Goal: Task Accomplishment & Management: Manage account settings

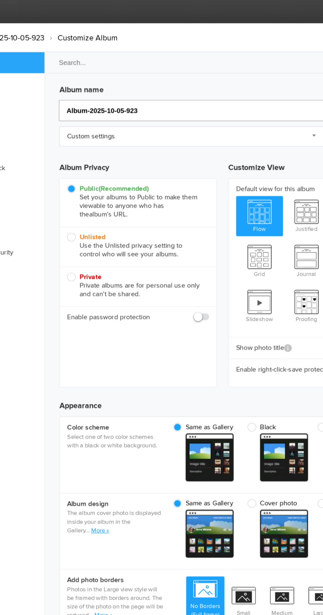
click at [239, 71] on input "Album-2025-10-05-923" at bounding box center [198, 78] width 224 height 14
click at [227, 73] on input "Album-2025-10-05-923" at bounding box center [198, 78] width 224 height 14
type input "Album-2025"
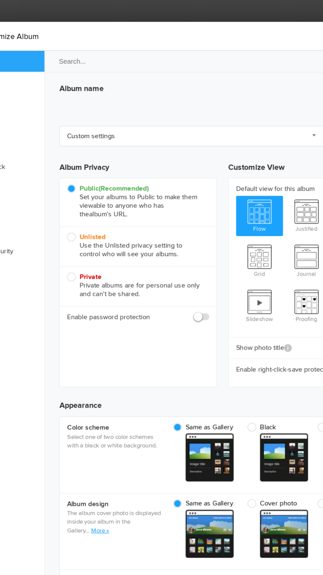
type input "[DATE] 00:27"
click at [165, 89] on link "Custom settings" at bounding box center [177, 96] width 182 height 14
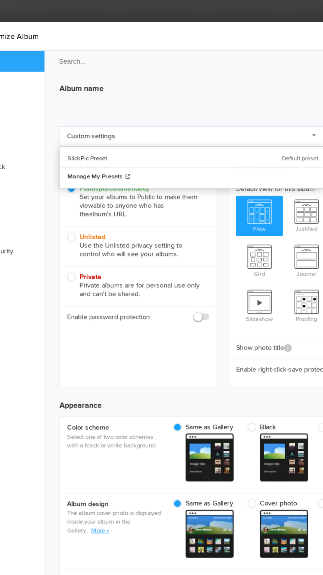
click at [164, 57] on h3 "Album name" at bounding box center [198, 62] width 224 height 11
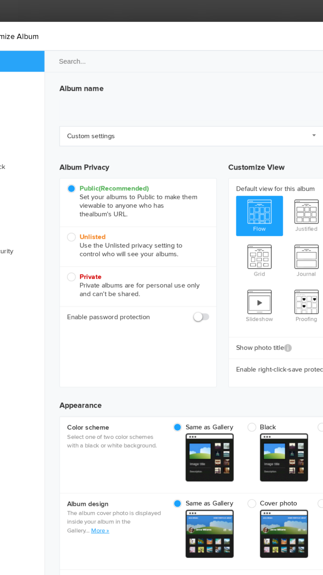
click at [67, 266] on ul "Quick Settings Appearance Description Data Displayed Features Viewer Feedback D…" at bounding box center [39, 297] width 72 height 519
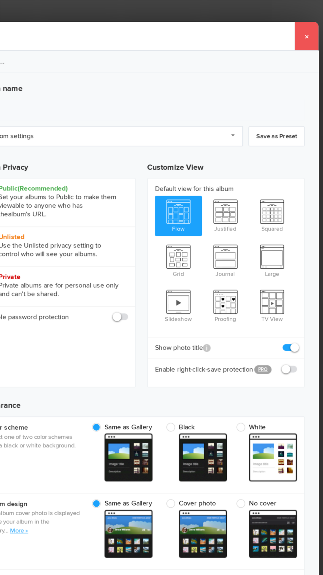
click at [310, 18] on link "×" at bounding box center [311, 28] width 16 height 20
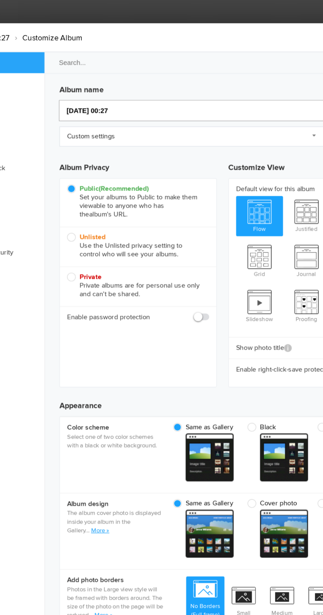
click at [160, 73] on input "[DATE] 00:27" at bounding box center [198, 78] width 224 height 14
type input "[DATE] 00:27 aa"
click at [133, 71] on input "[DATE] 00:27 aa" at bounding box center [198, 78] width 224 height 14
click at [131, 71] on input "[DATE] 00:27 aa" at bounding box center [198, 78] width 224 height 14
type input "[DATE] 00:27 aa"
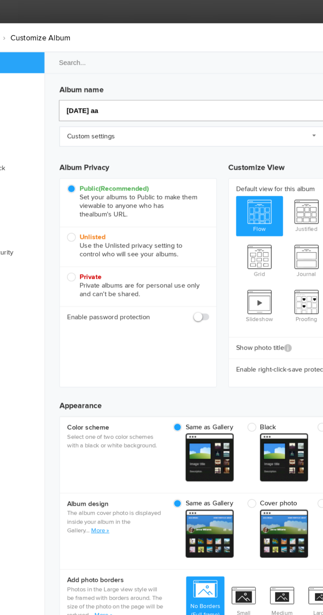
type input "aa"
type input "Aa"
type input "2025aa"
type input "2025 aa"
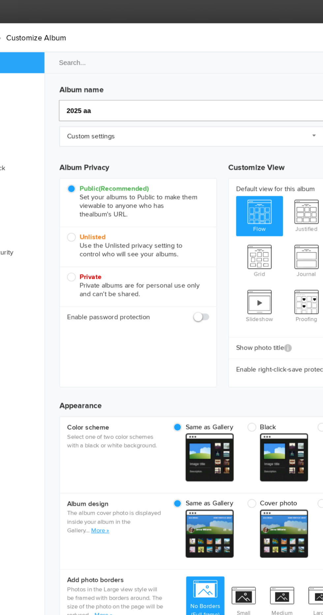
type input "2025 aa"
type input "2025 1st Maa"
type input "2025 1st aa"
type input "2025 1st Mobile aa"
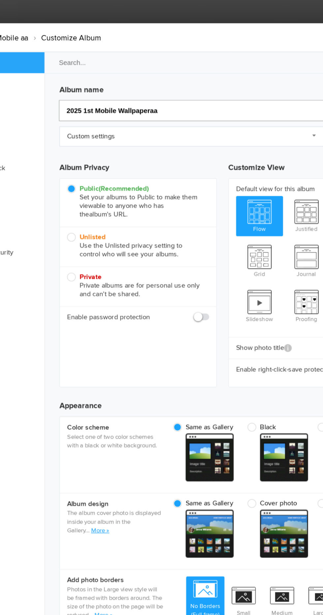
type input "2025 1st Mobile Wallpaper aa"
click at [212, 74] on input "2025 1st Mobile Wallpaper packaa" at bounding box center [198, 78] width 224 height 14
type input "2025 1st Mobile Wallpaper pack"
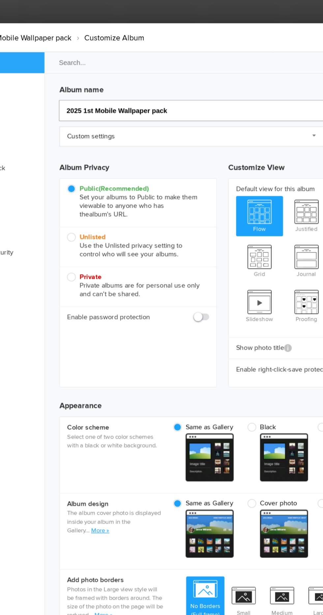
type input "2025 1st Mobile Wallpaper pack"
click at [166, 112] on h3 "Album Privacy" at bounding box center [140, 117] width 108 height 16
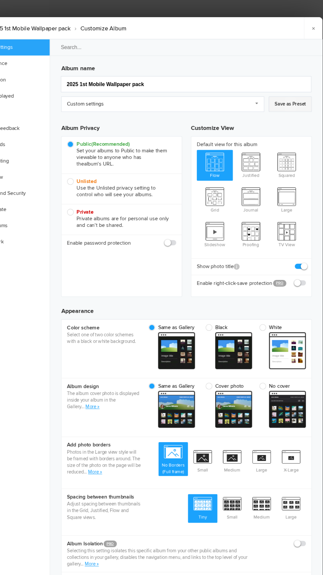
click at [300, 89] on link "Save as Preset" at bounding box center [290, 96] width 39 height 14
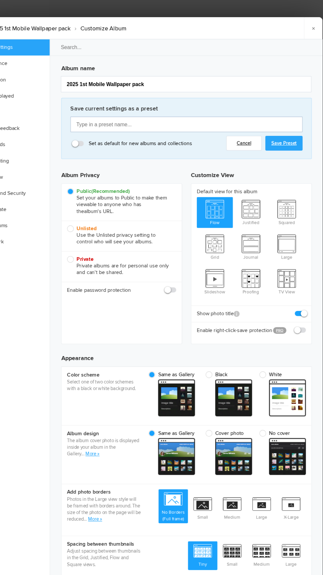
click at [266, 112] on input "text" at bounding box center [198, 114] width 208 height 14
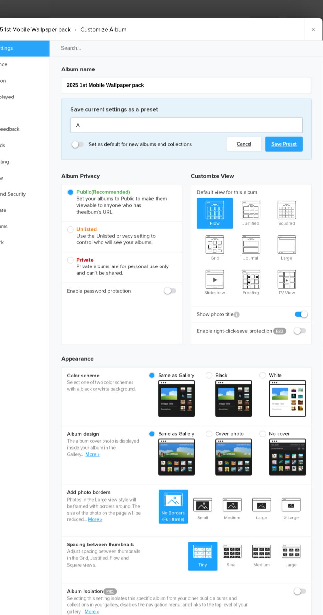
type input "A"
click at [298, 132] on link "Save Preset" at bounding box center [284, 131] width 33 height 13
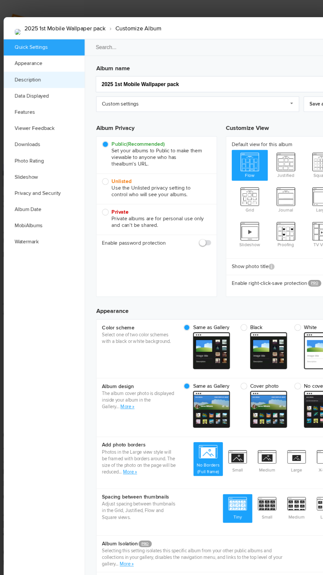
click at [61, 67] on link "Description" at bounding box center [39, 74] width 72 height 14
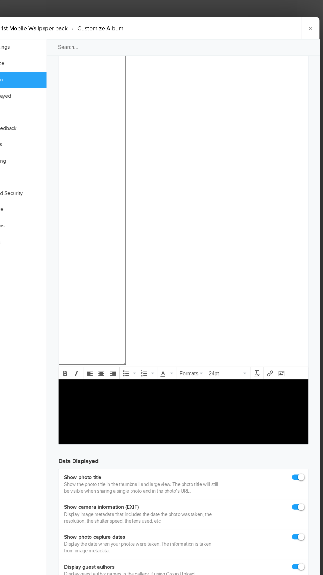
click at [246, 401] on body at bounding box center [170, 397] width 218 height 28
click at [181, 391] on p at bounding box center [170, 387] width 213 height 8
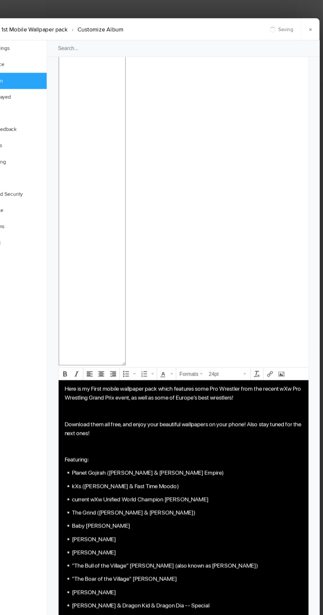
click at [51, 264] on ul "Quick Settings Appearance Description Data Displayed Features Viewer Feedback D…" at bounding box center [39, 318] width 72 height 558
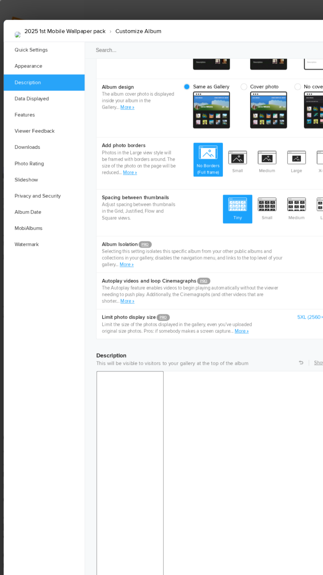
scroll to position [270, 0]
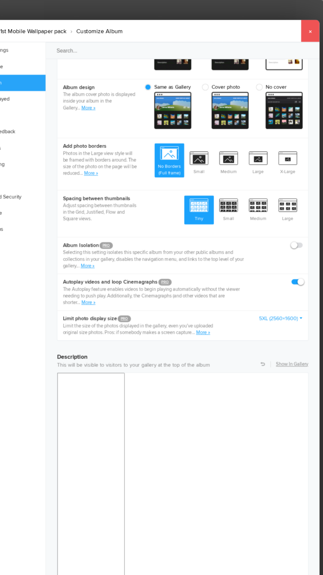
click at [311, 18] on link "×" at bounding box center [311, 28] width 16 height 20
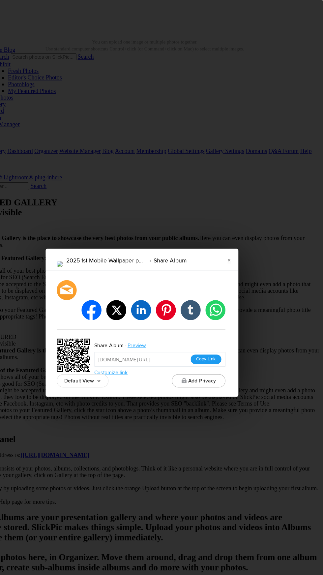
click at [224, 316] on button "Copy Link" at bounding box center [218, 320] width 27 height 9
click at [239, 240] on link "×" at bounding box center [239, 231] width 16 height 20
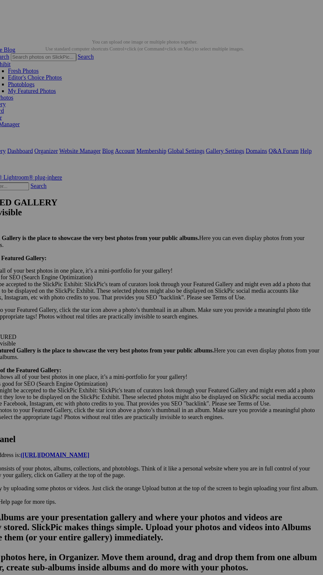
click at [35, 126] on link "Zsombor" at bounding box center [25, 129] width 19 height 6
click at [155, 131] on link "Account" at bounding box center [146, 134] width 18 height 6
